Goal: Book appointment/travel/reservation

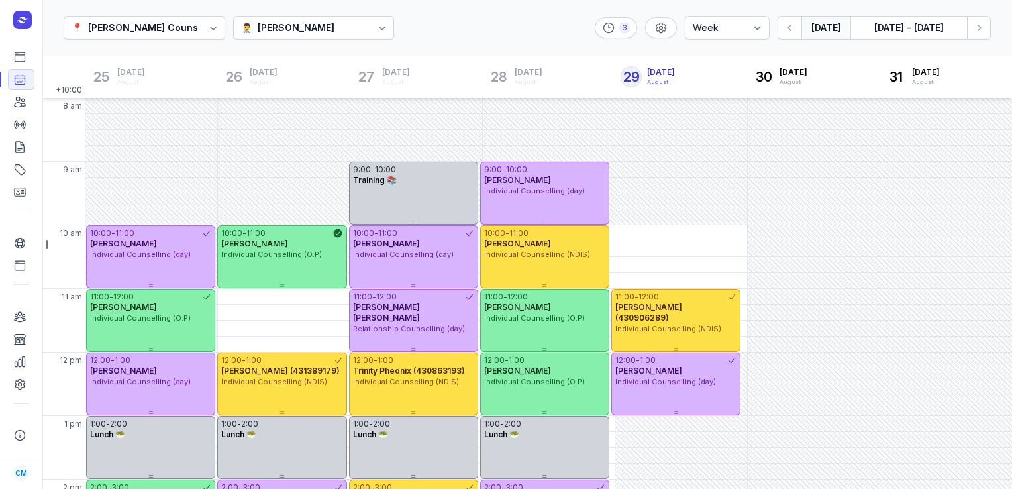
select select "week"
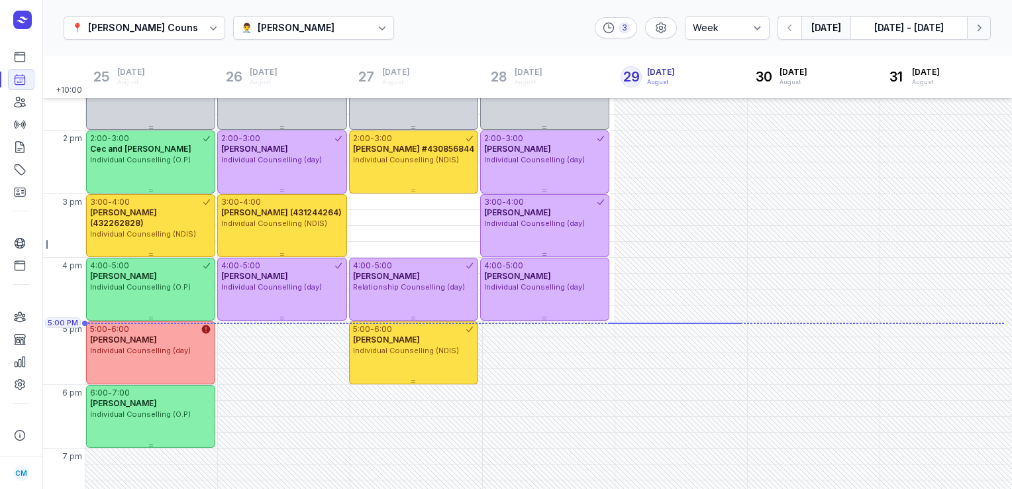
click at [980, 23] on icon "button" at bounding box center [978, 27] width 13 height 13
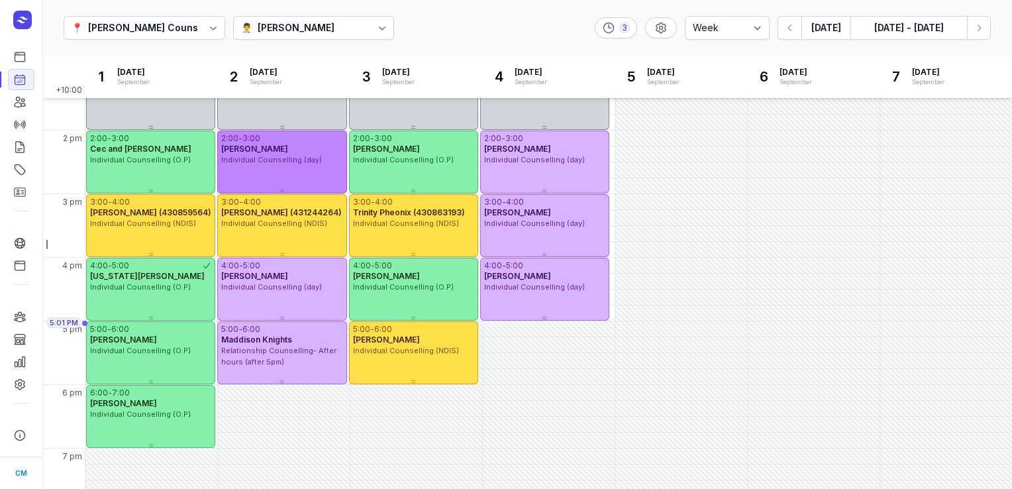
click at [288, 173] on div "2:00 - 3:00 [PERSON_NAME] Individual Counselling (day)" at bounding box center [281, 161] width 129 height 63
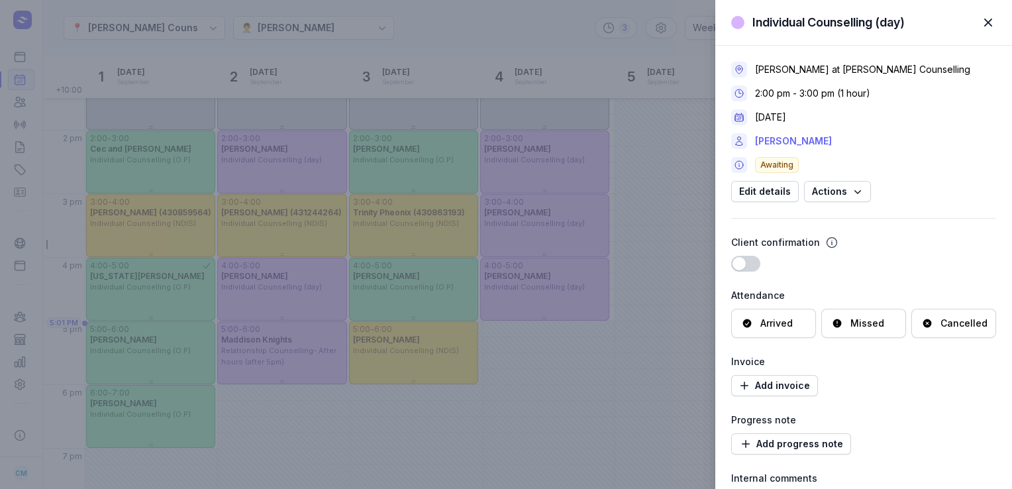
click at [770, 137] on link "[PERSON_NAME]" at bounding box center [793, 141] width 77 height 16
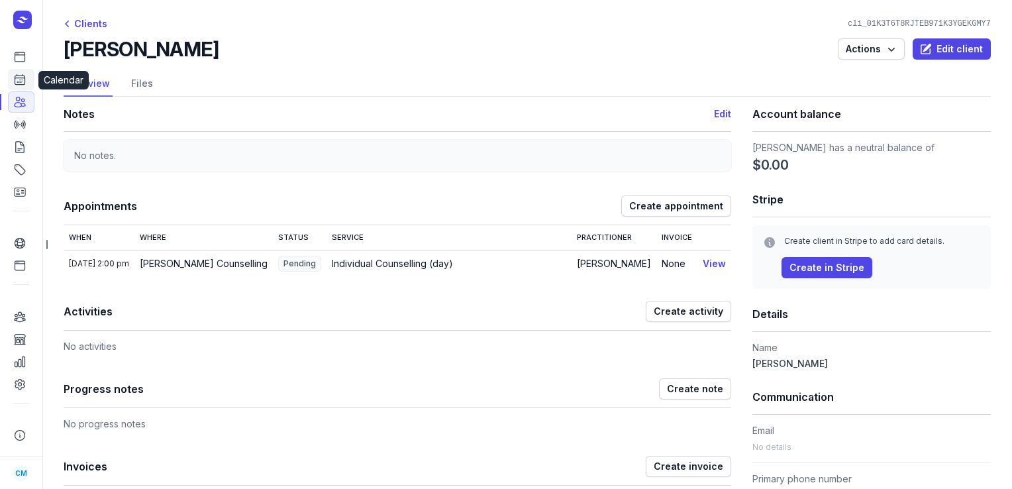
click at [24, 78] on icon at bounding box center [20, 80] width 10 height 10
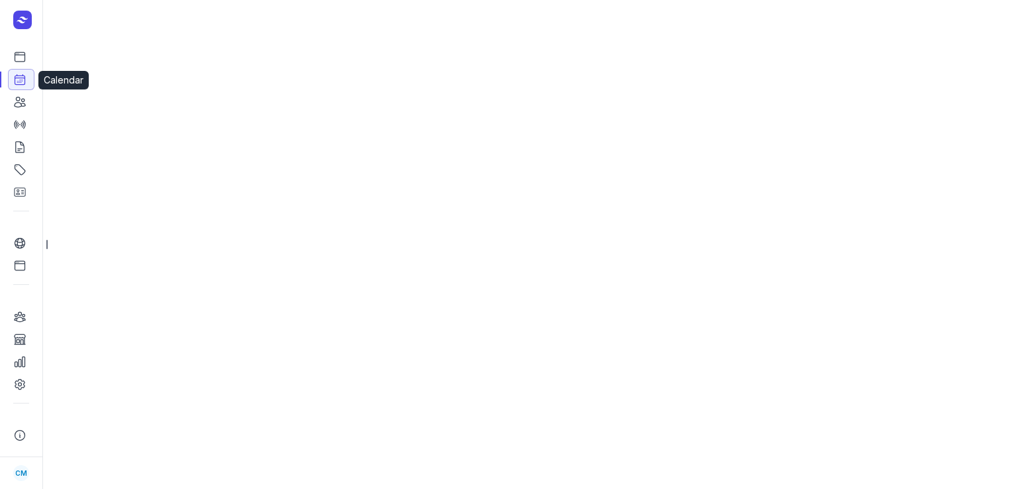
select select "week"
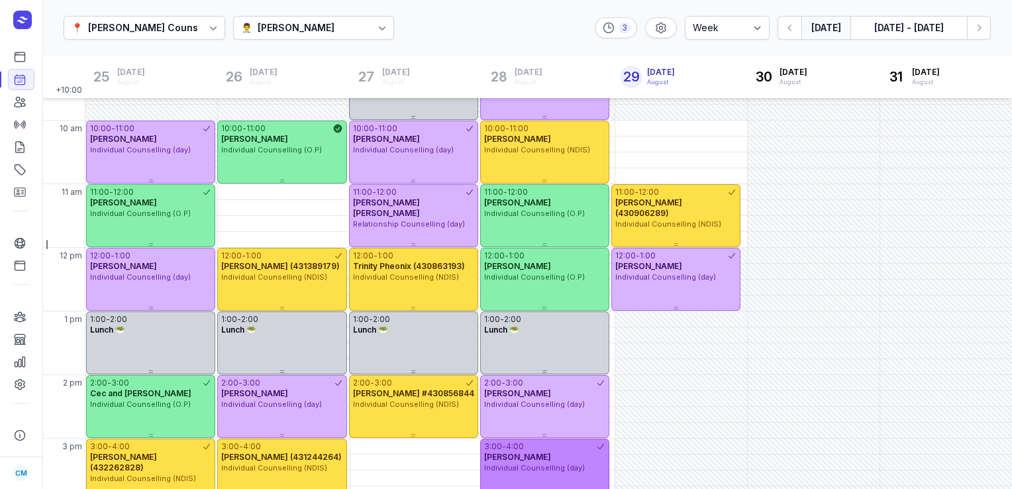
scroll to position [104, 0]
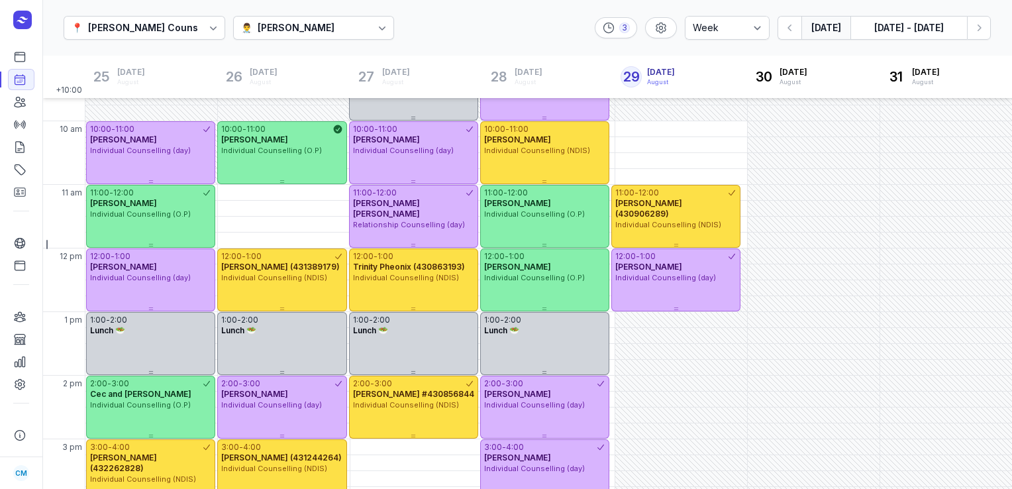
click at [832, 27] on button "[DATE]" at bounding box center [825, 28] width 49 height 24
click at [299, 12] on div "📍 [PERSON_NAME] Counselling 👨‍⚕️ [PERSON_NAME] 3 Day 3 days Work week Week [DAT…" at bounding box center [526, 28] width 969 height 56
click at [299, 23] on div "[PERSON_NAME]" at bounding box center [296, 28] width 77 height 16
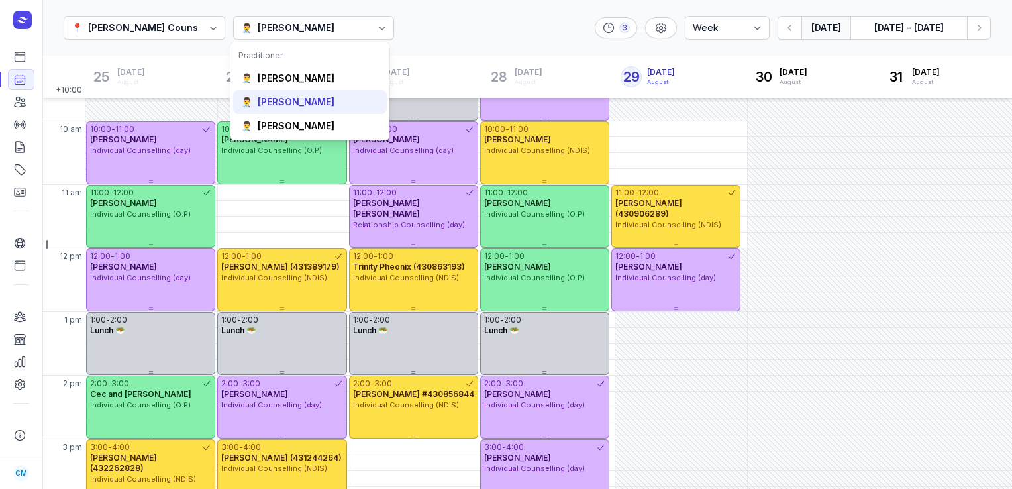
click at [285, 104] on div "[PERSON_NAME]" at bounding box center [296, 101] width 77 height 13
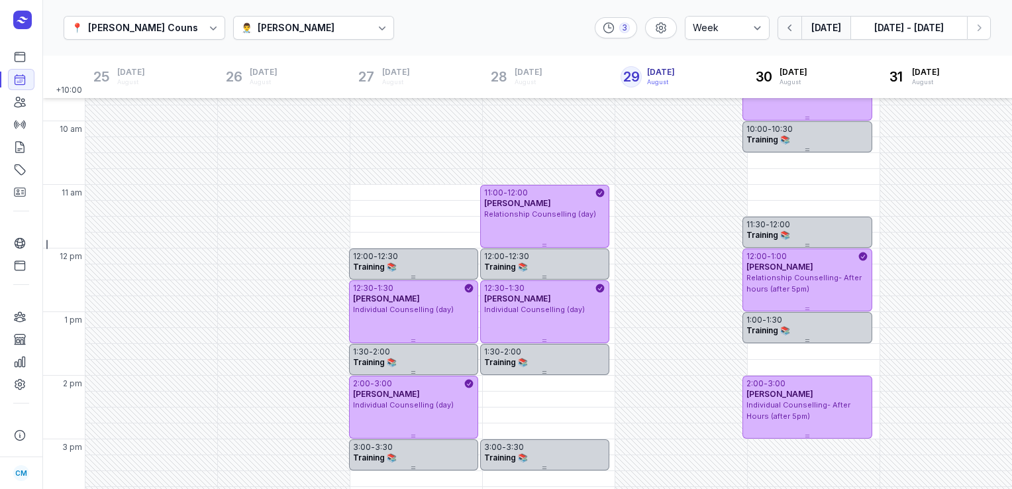
click at [788, 26] on icon "button" at bounding box center [789, 27] width 13 height 13
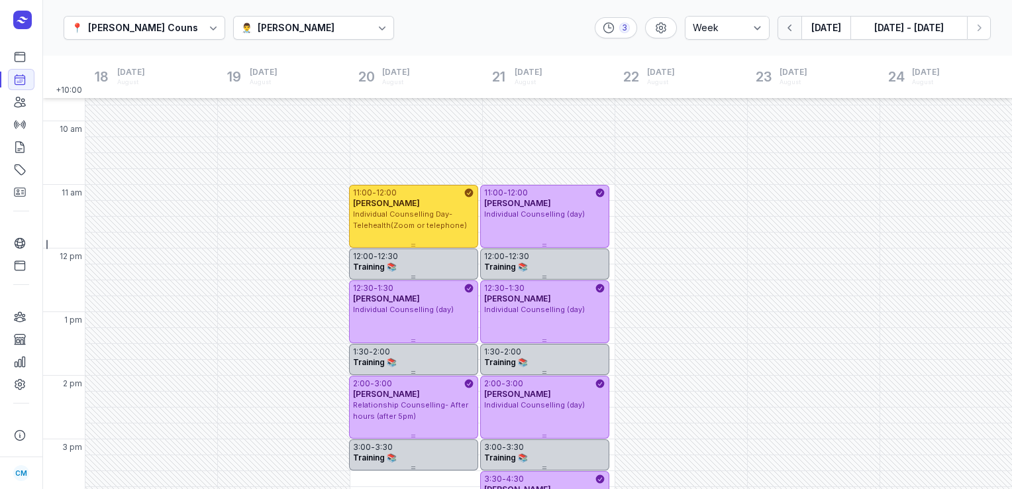
click at [788, 26] on icon "button" at bounding box center [789, 27] width 13 height 13
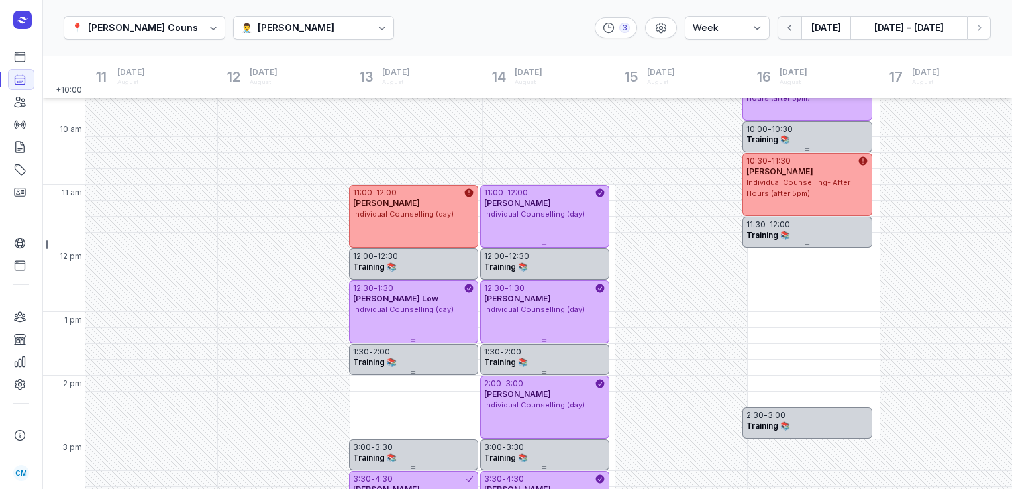
click at [788, 26] on icon "button" at bounding box center [789, 27] width 13 height 13
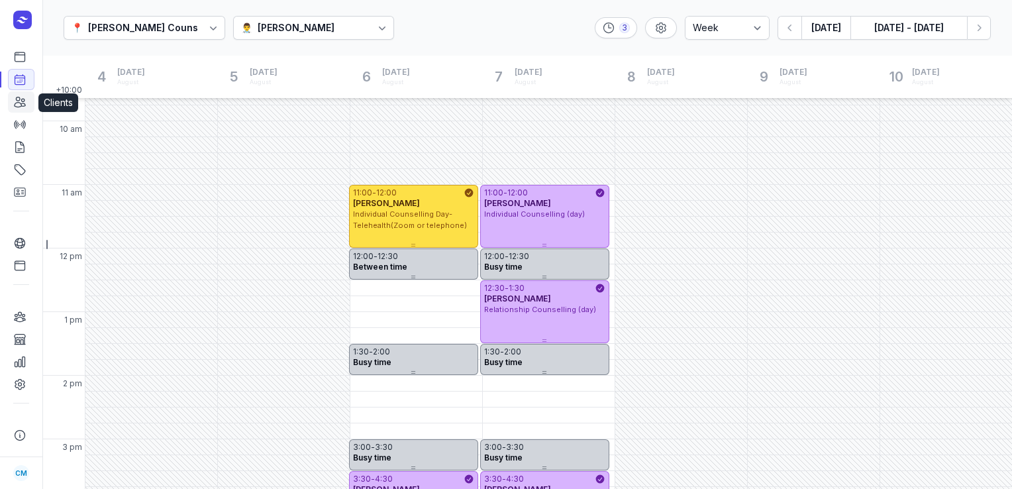
click at [19, 105] on icon at bounding box center [19, 101] width 13 height 13
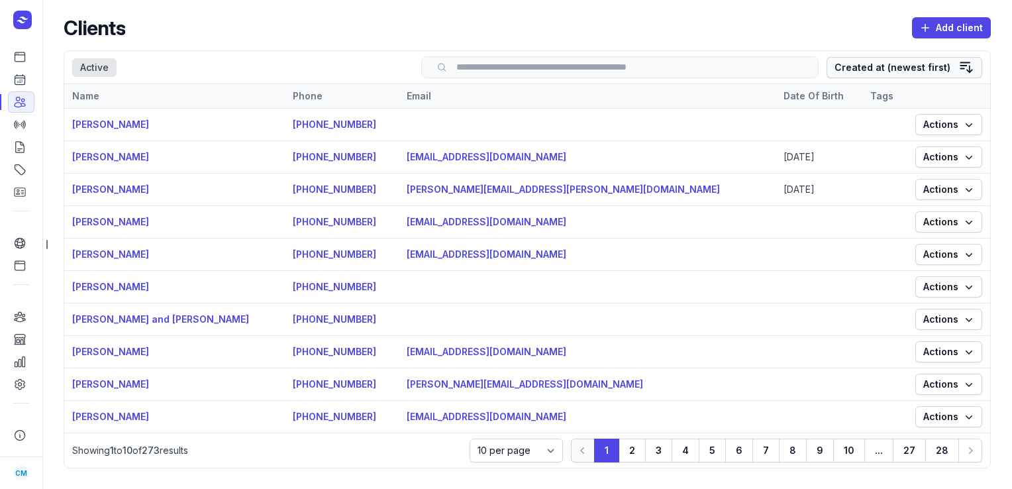
click at [878, 65] on div "Created at (newest first)" at bounding box center [892, 68] width 116 height 16
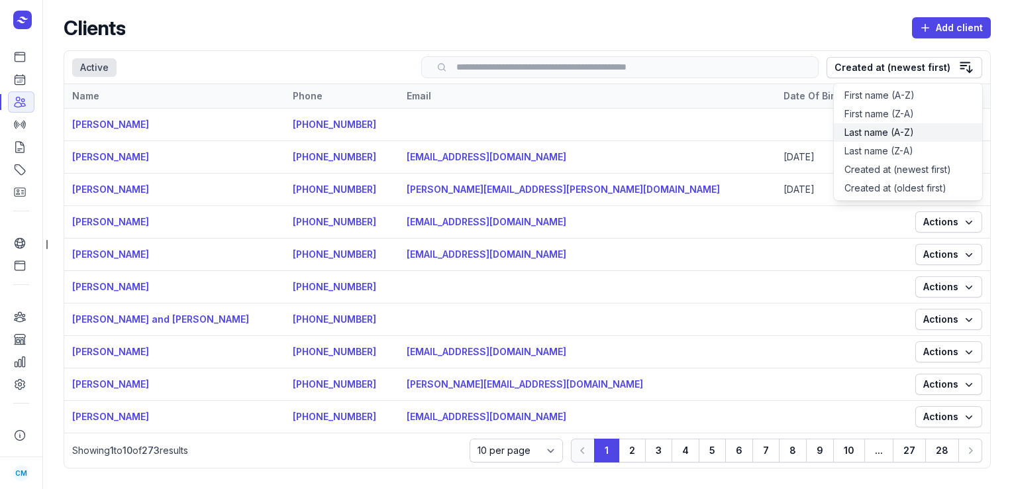
scroll to position [5, 0]
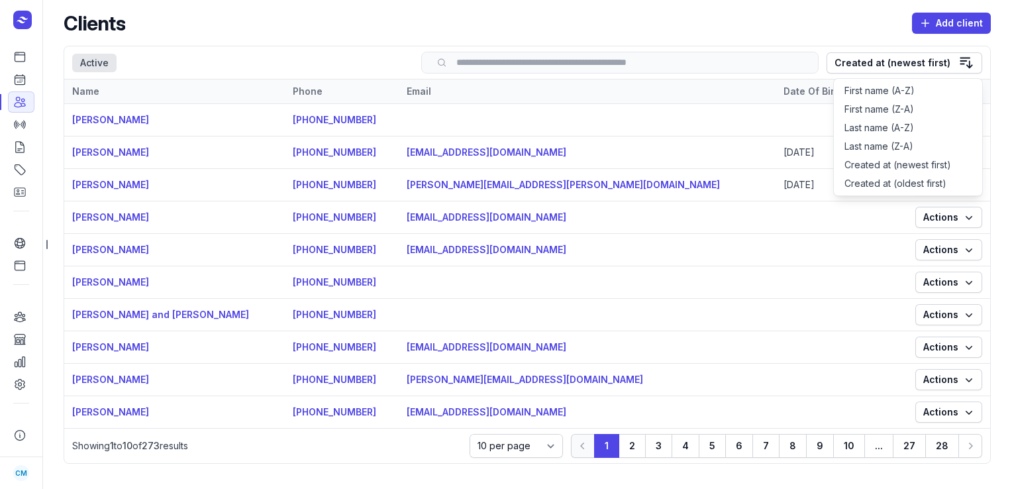
click at [784, 23] on div "Clients Add client" at bounding box center [527, 23] width 927 height 24
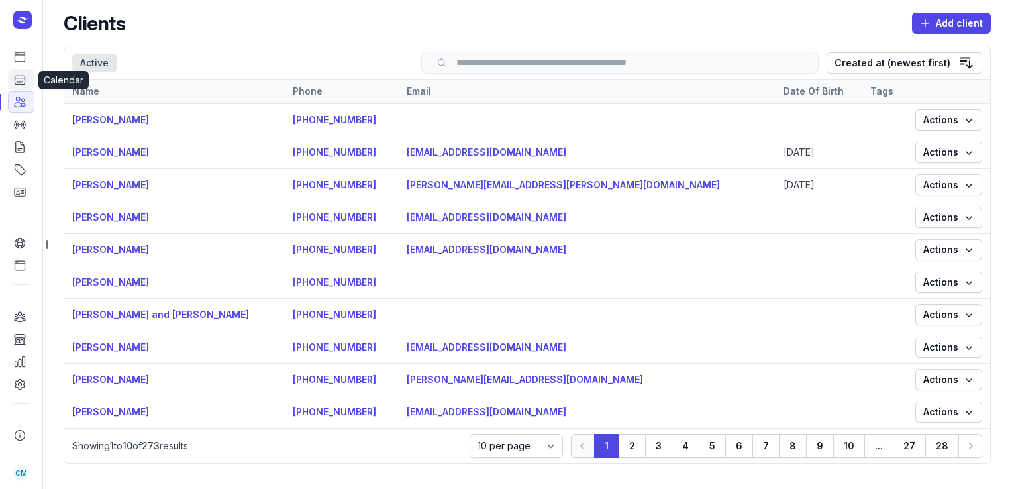
click at [13, 78] on icon at bounding box center [19, 79] width 13 height 13
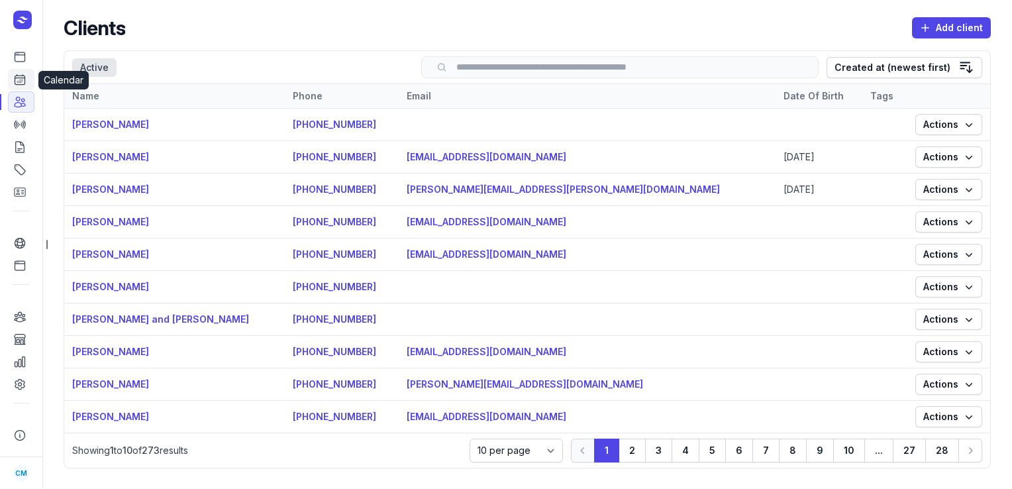
select select "week"
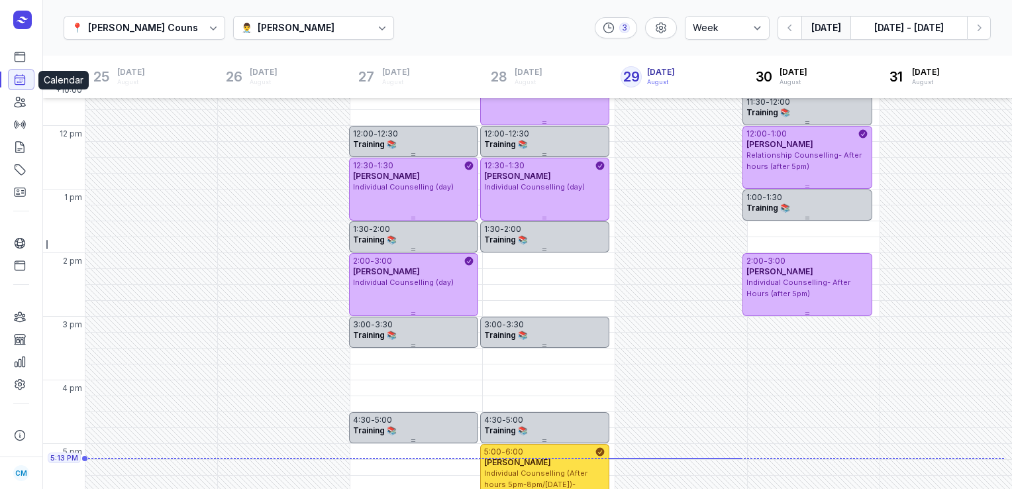
scroll to position [371, 0]
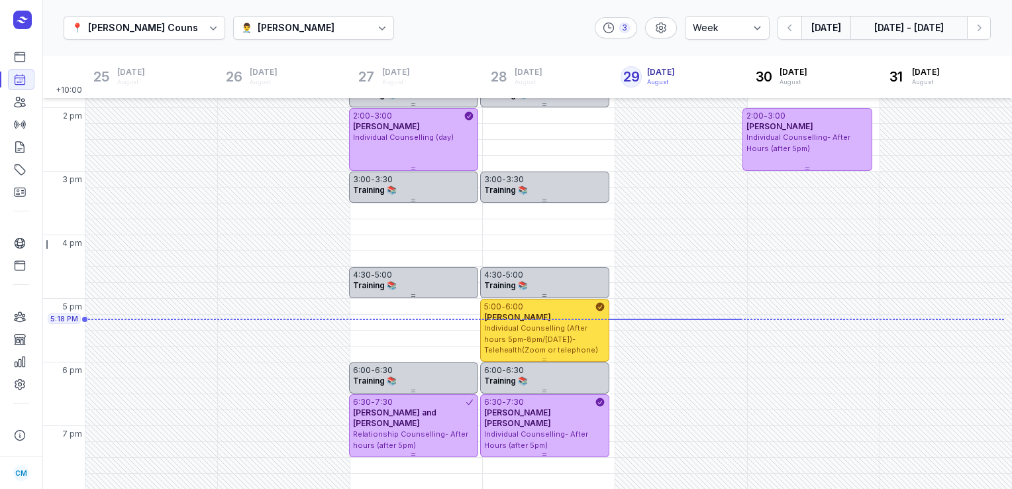
click at [874, 31] on button "[DATE] - [DATE]" at bounding box center [908, 28] width 117 height 24
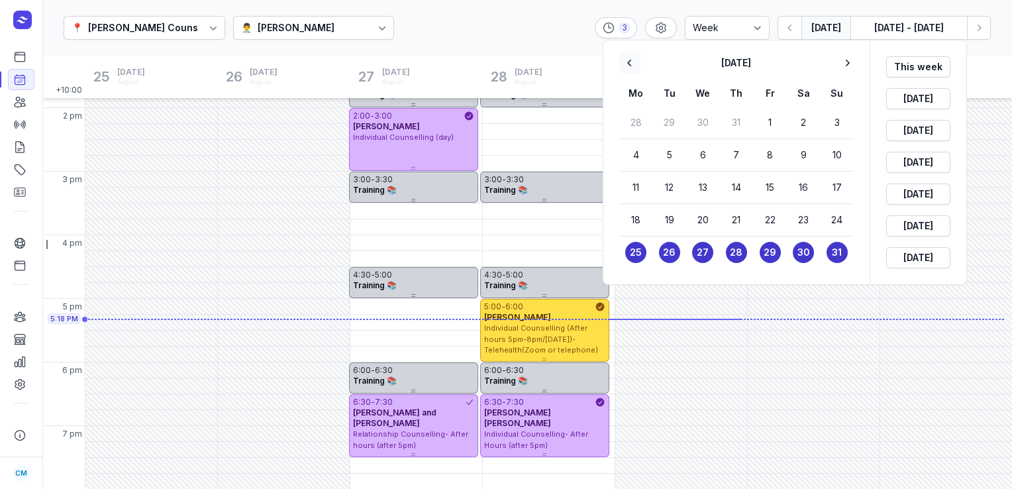
click at [628, 68] on icon "button" at bounding box center [629, 62] width 13 height 13
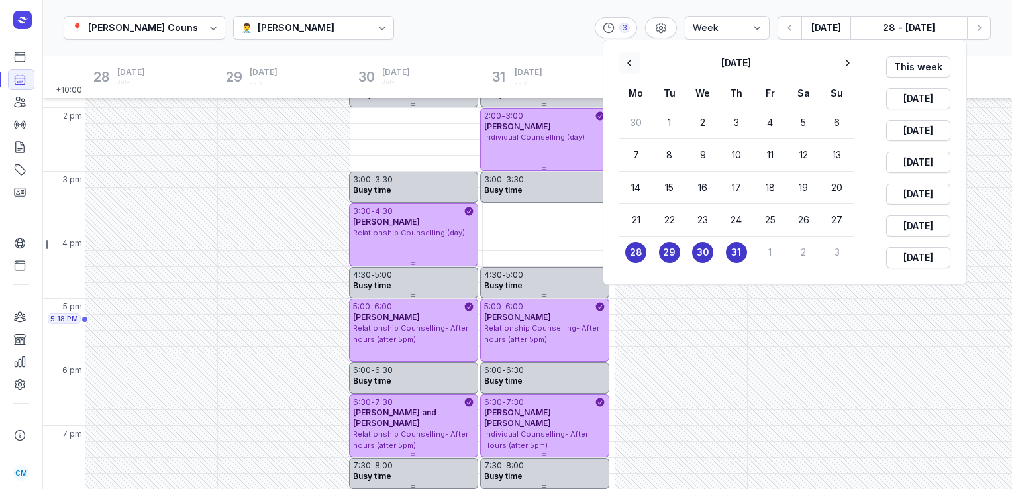
click at [628, 68] on icon "button" at bounding box center [629, 62] width 13 height 13
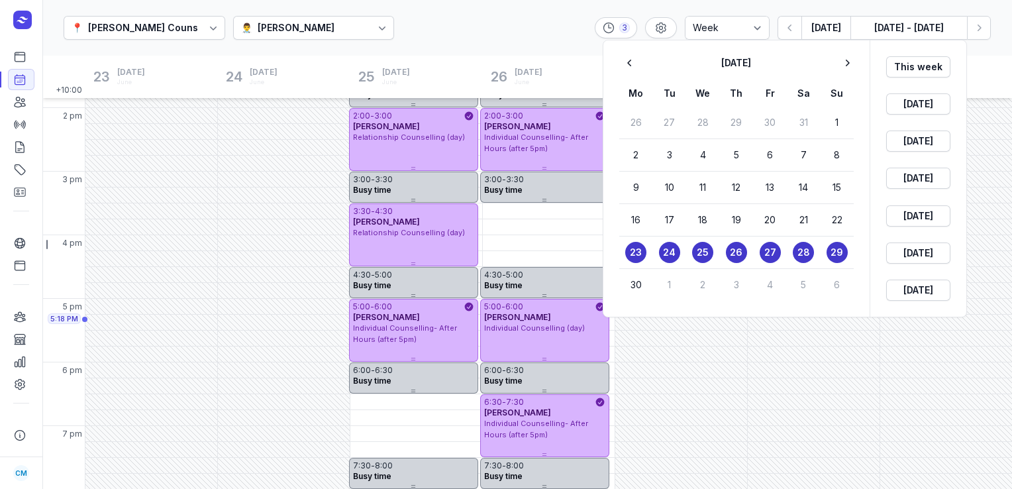
click at [799, 250] on time "28" at bounding box center [803, 252] width 13 height 13
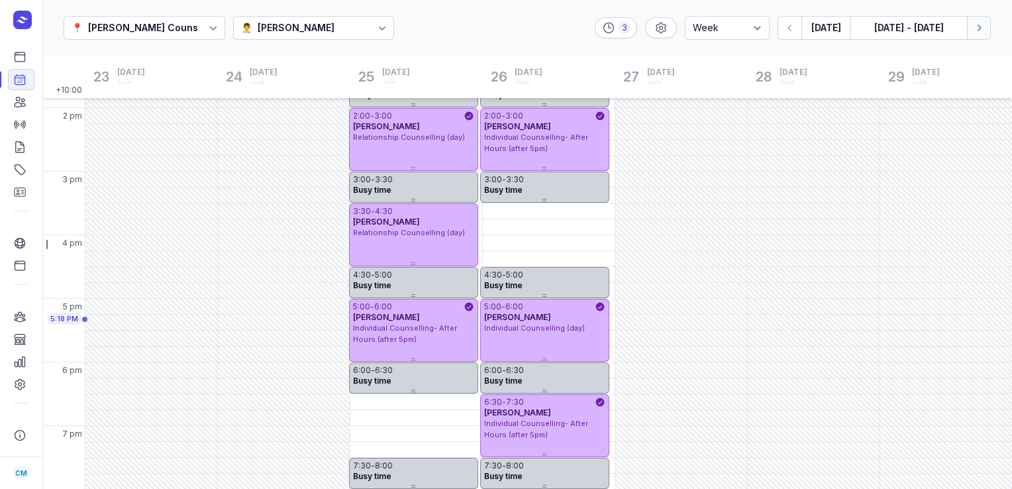
click at [980, 28] on icon "button" at bounding box center [979, 27] width 4 height 7
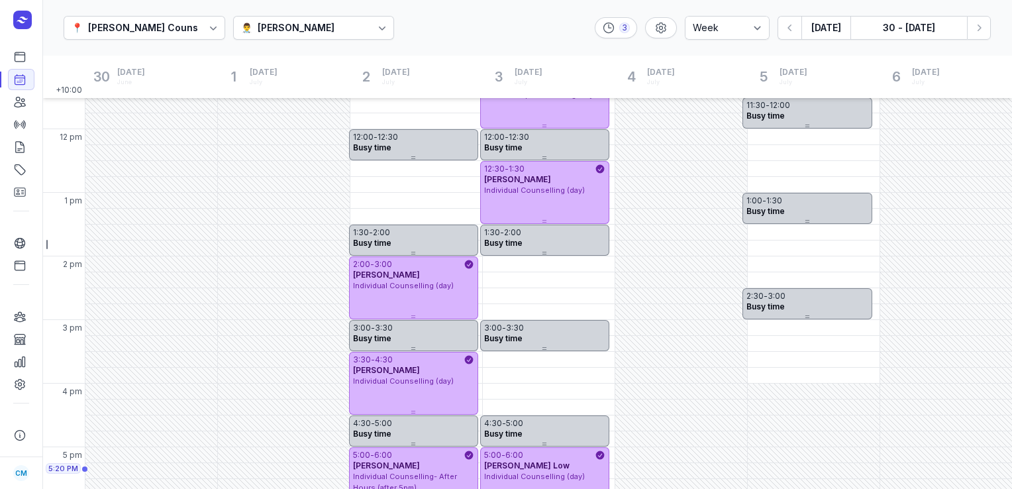
scroll to position [225, 0]
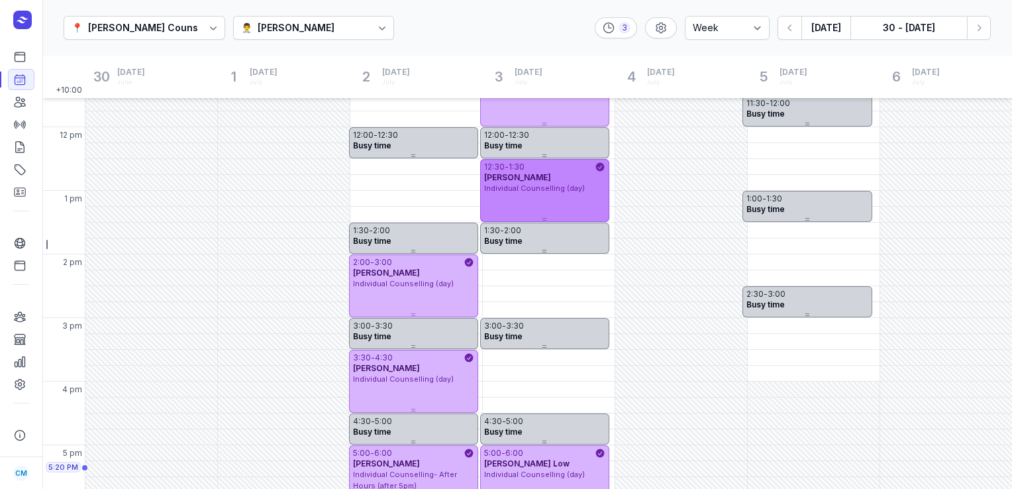
click at [568, 213] on div "12:30 - 1:30 [PERSON_NAME] Individual Counselling (day)" at bounding box center [544, 190] width 129 height 63
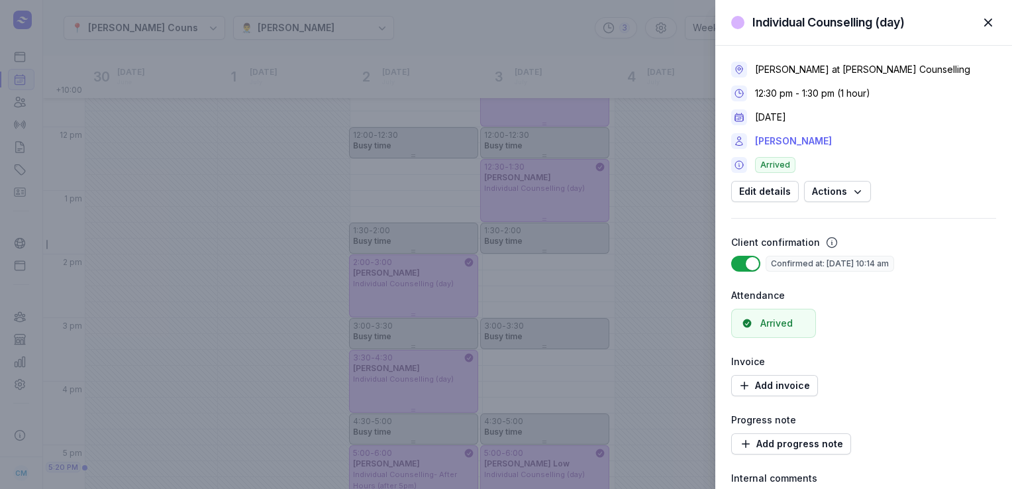
click at [790, 140] on link "[PERSON_NAME]" at bounding box center [793, 141] width 77 height 16
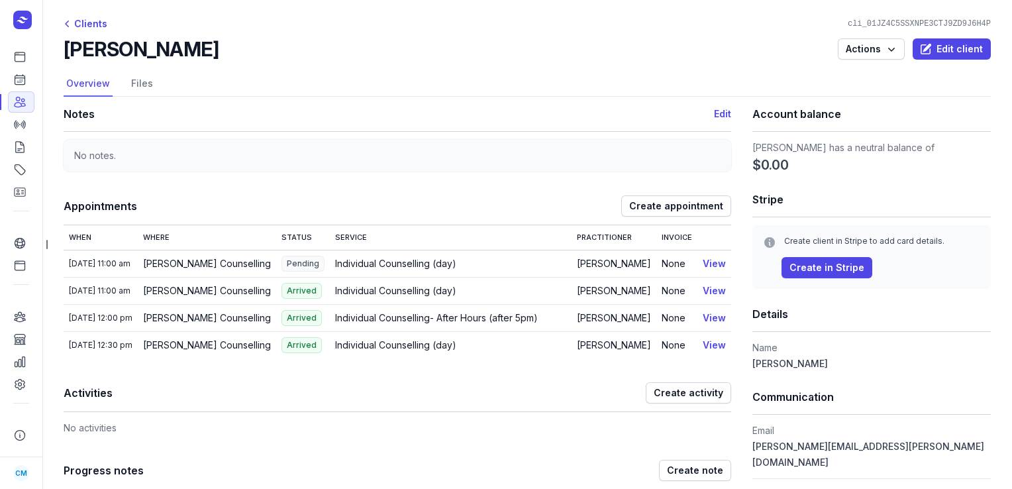
select select "week"
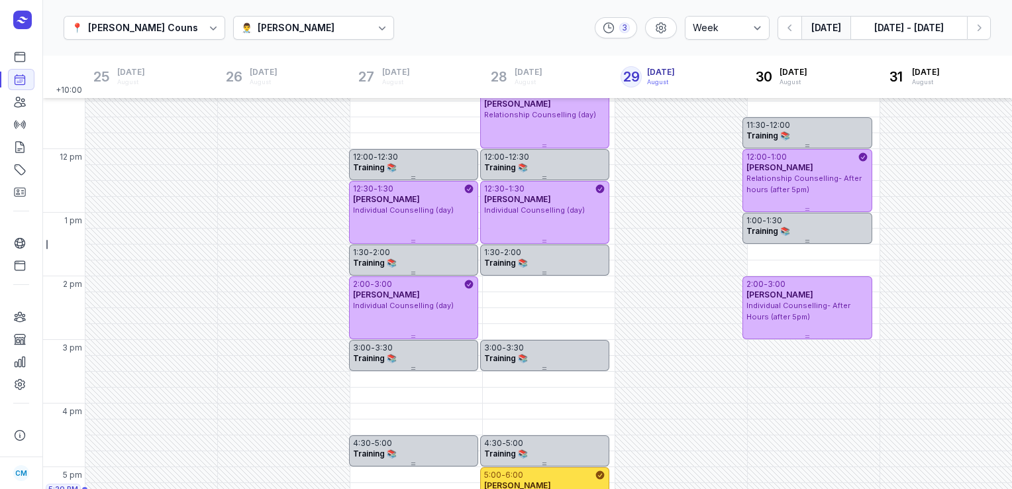
scroll to position [371, 0]
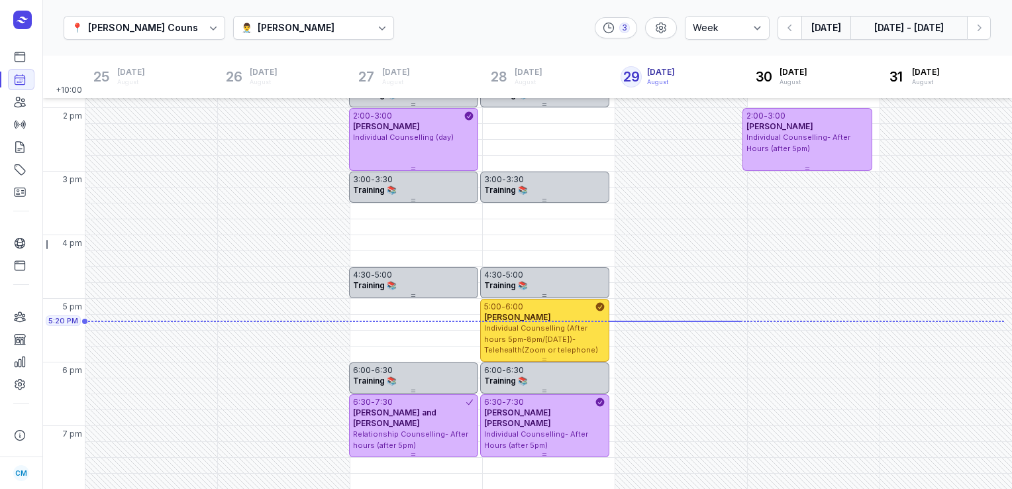
click at [890, 27] on button "[DATE] - [DATE]" at bounding box center [908, 28] width 117 height 24
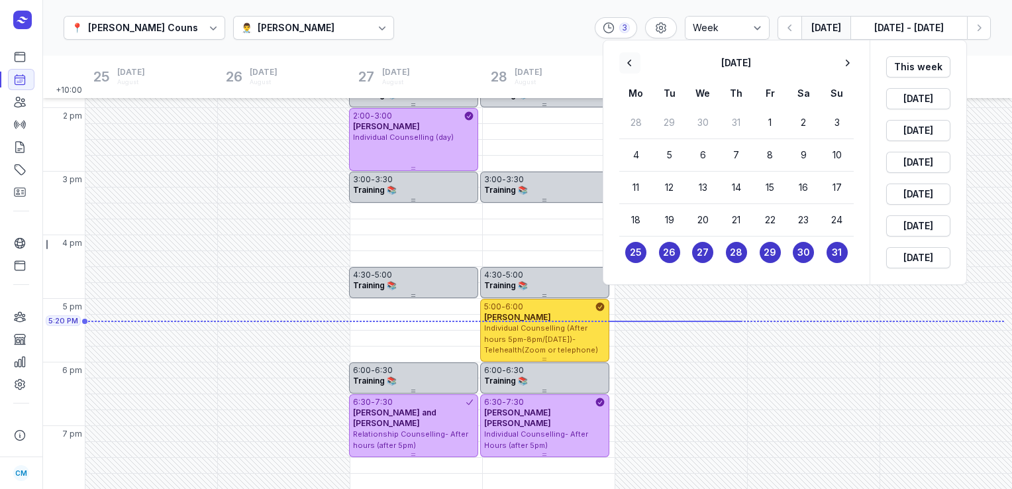
click at [635, 70] on button "Previous month" at bounding box center [629, 62] width 21 height 21
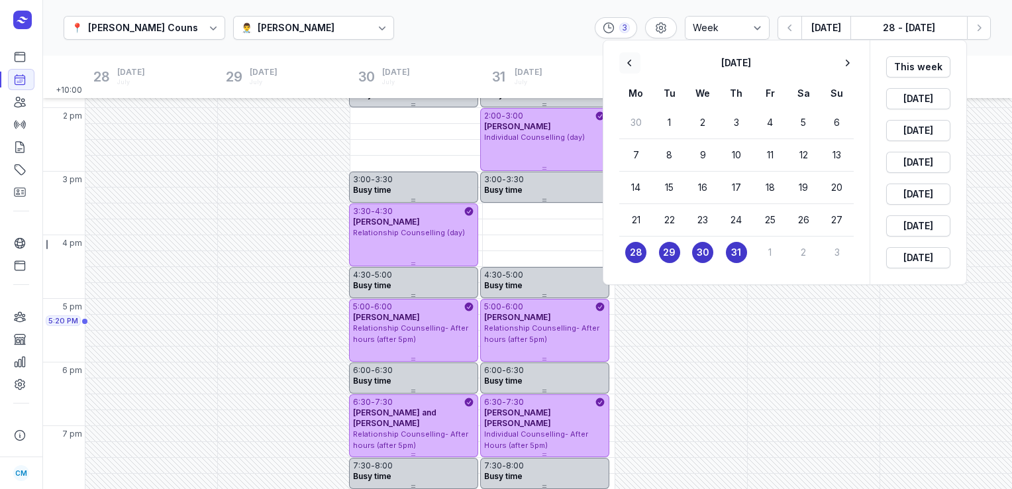
click at [635, 70] on button "Previous month" at bounding box center [629, 62] width 21 height 21
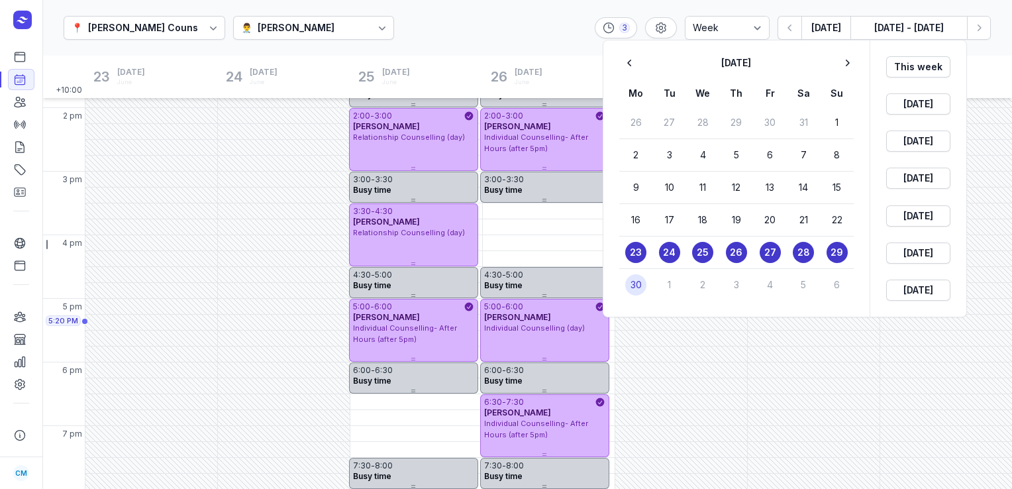
click at [796, 279] on button "5" at bounding box center [802, 284] width 21 height 21
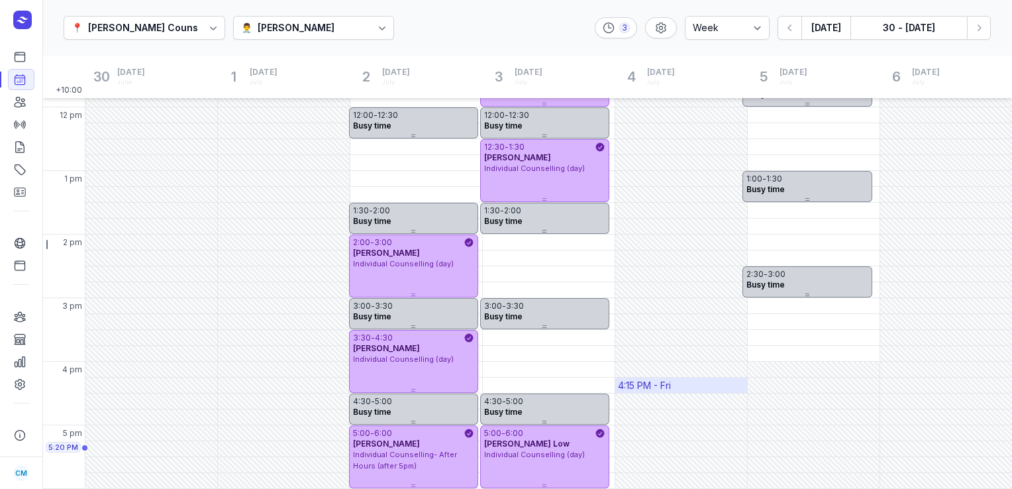
scroll to position [244, 0]
